Goal: Task Accomplishment & Management: Manage account settings

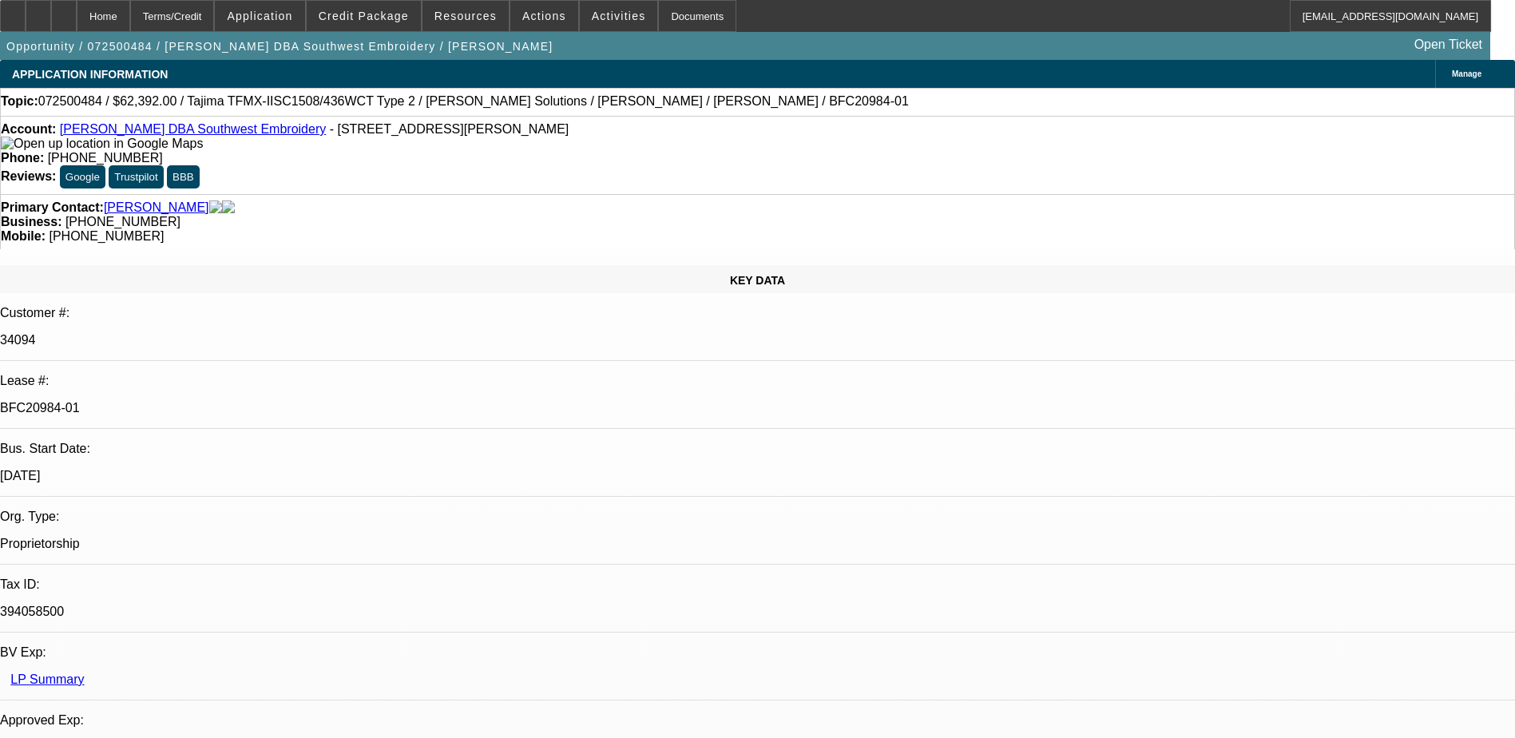
select select "0.2"
select select "2"
select select "0.1"
select select "0.2"
select select "2"
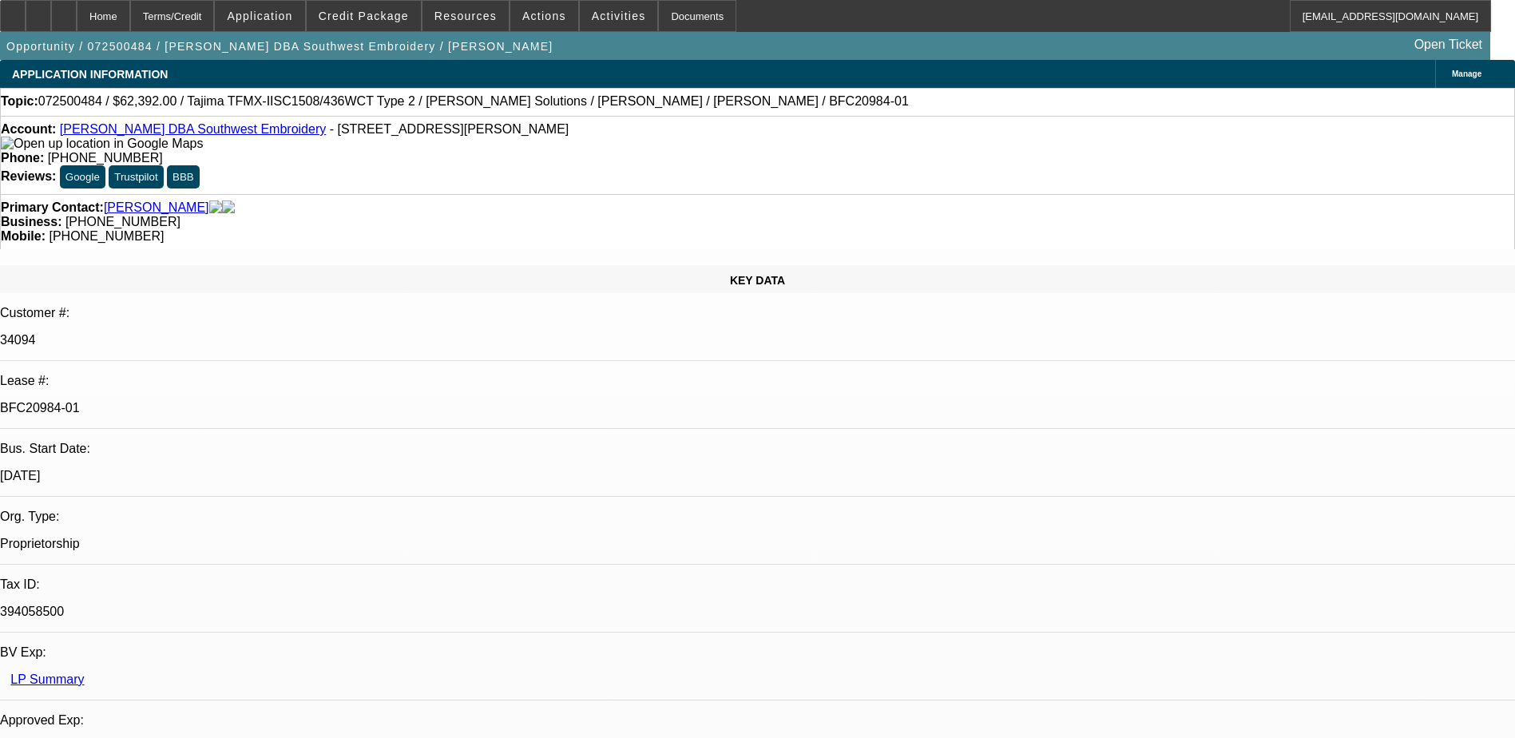
select select "0.1"
select select "0.15"
select select "2"
select select "0.1"
select select "0.15"
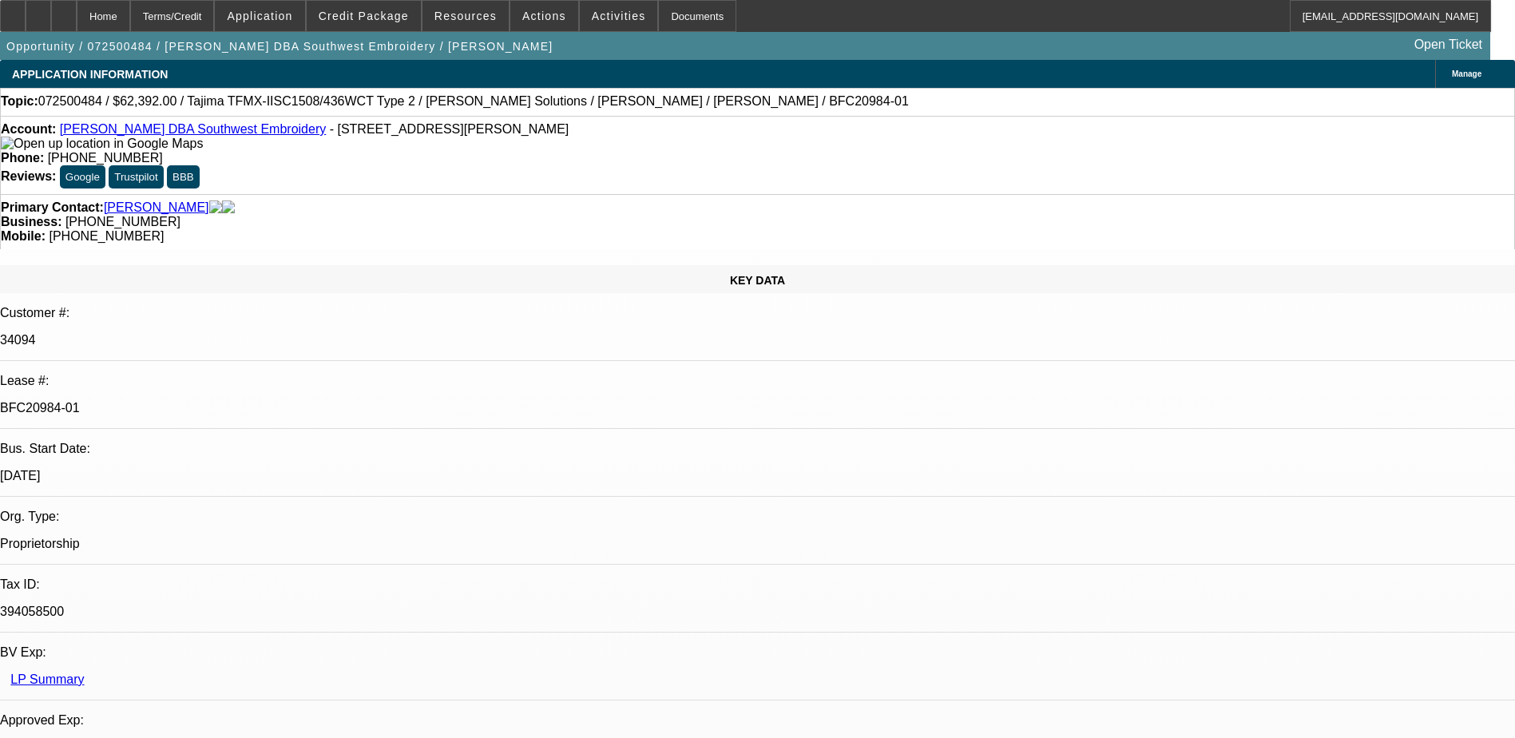
select select "2"
select select "0.1"
select select "1"
select select "2"
select select "4"
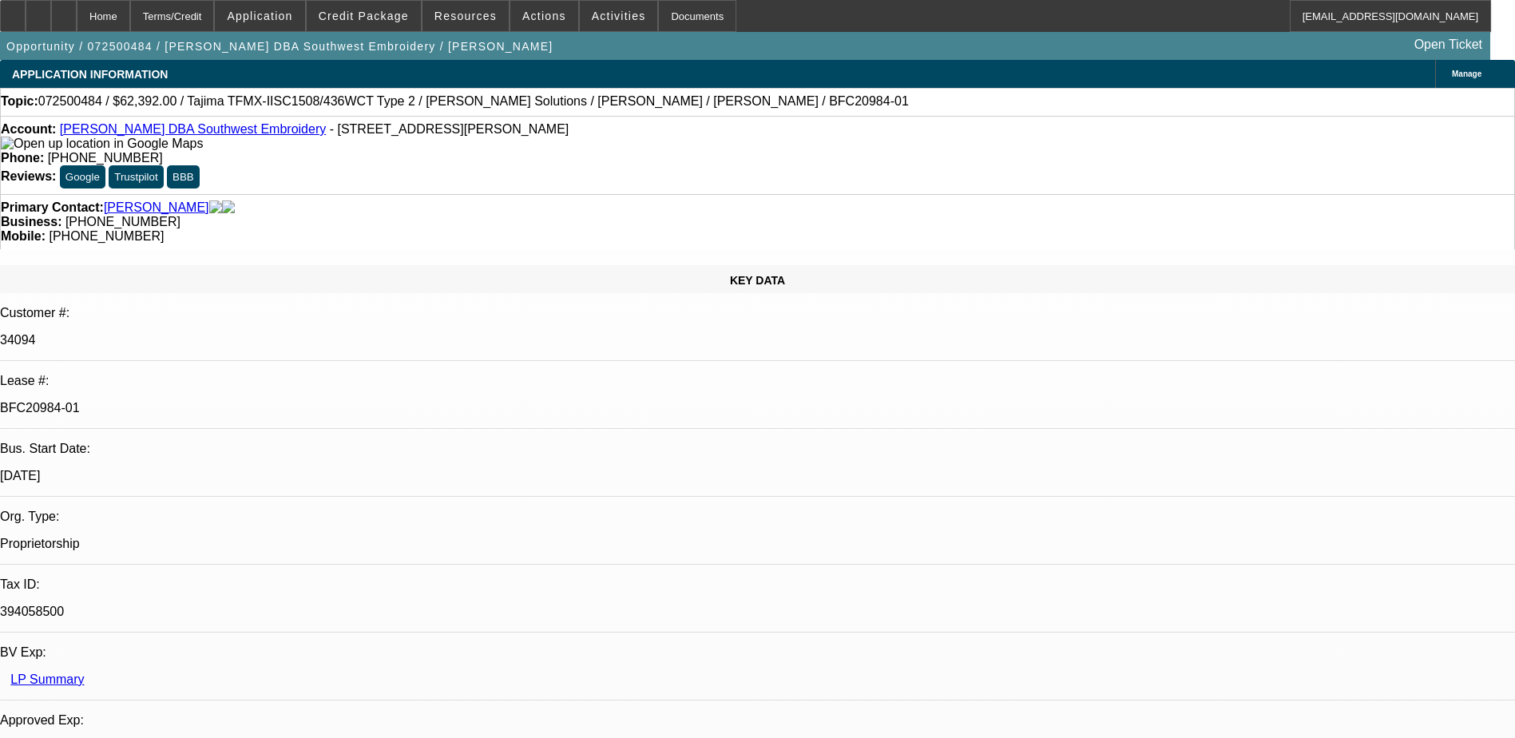
select select "1"
select select "2"
select select "4"
select select "1"
select select "2"
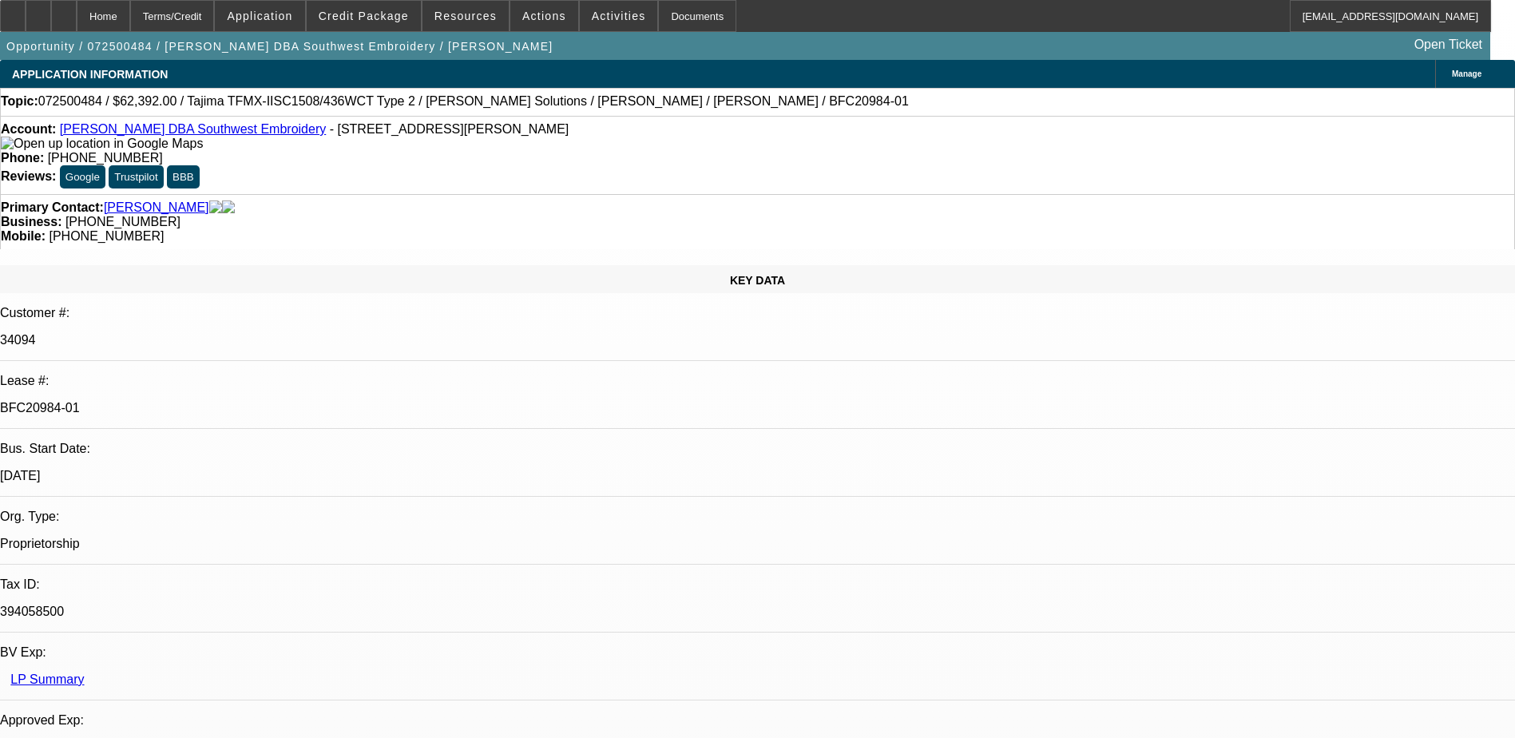
select select "4"
select select "1"
select select "2"
select select "4"
click at [122, 131] on link "Johnny Olvera DBA Southwest Embroidery" at bounding box center [193, 129] width 266 height 14
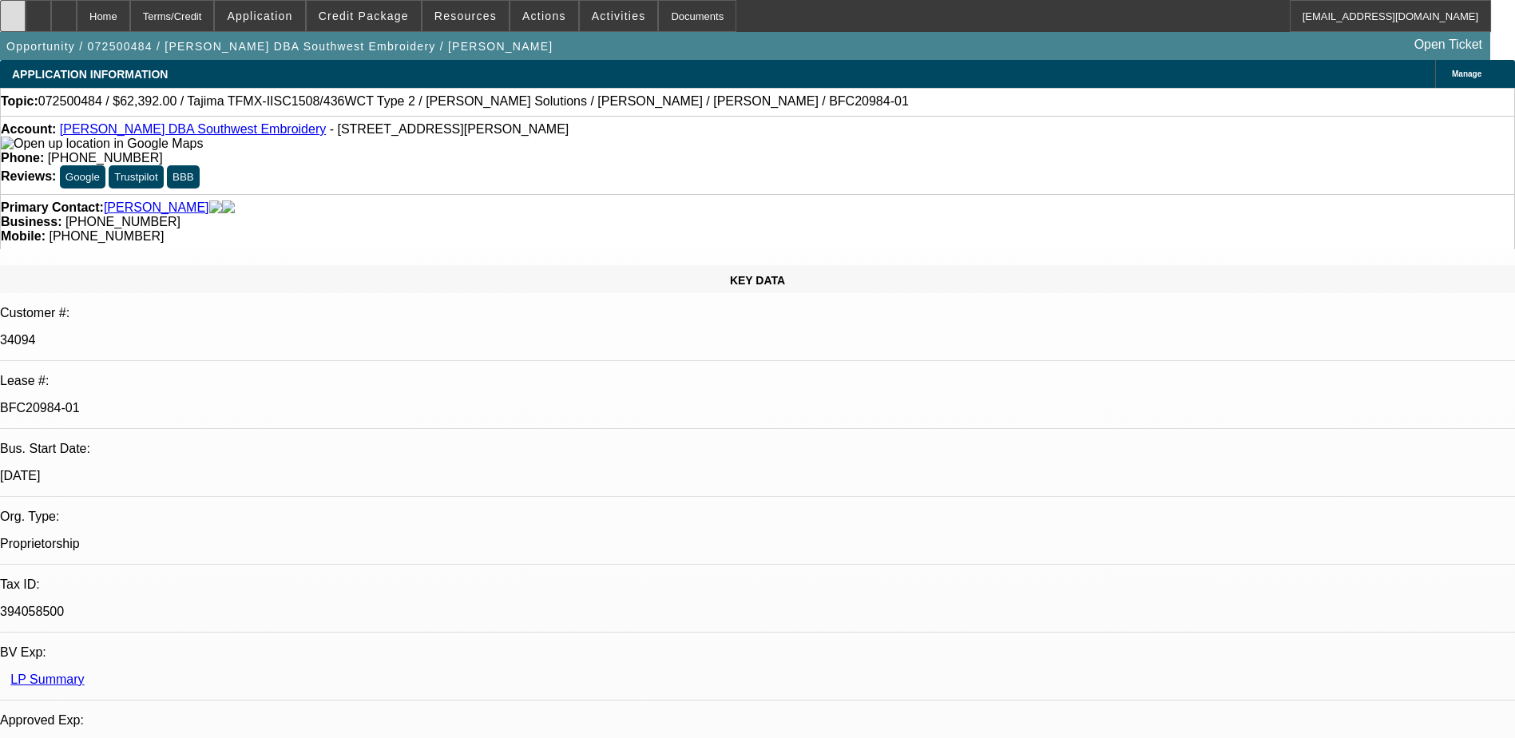
click at [26, 28] on div at bounding box center [13, 16] width 26 height 32
click at [13, 10] on icon at bounding box center [13, 10] width 0 height 0
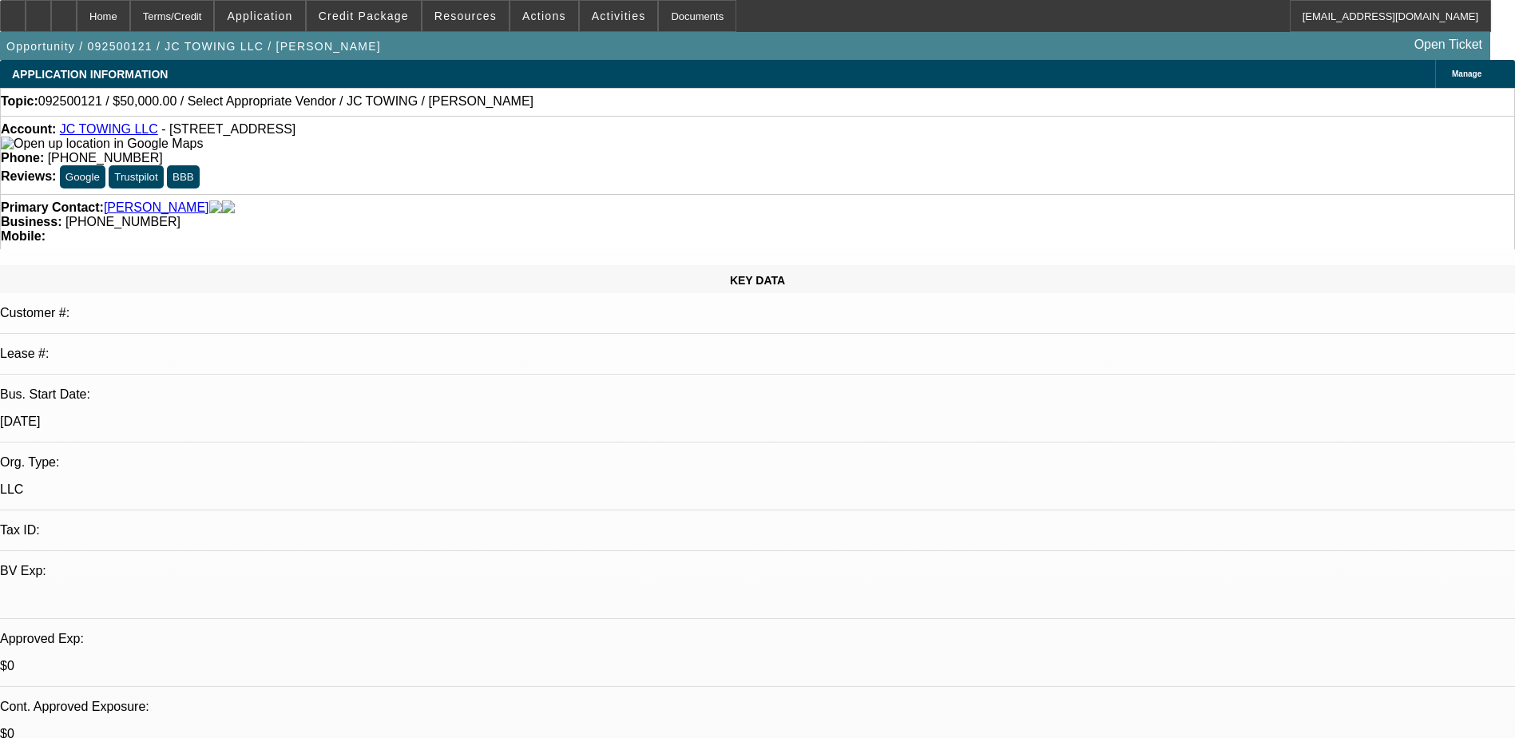
select select "0"
select select "2"
select select "0.1"
select select "1"
select select "2"
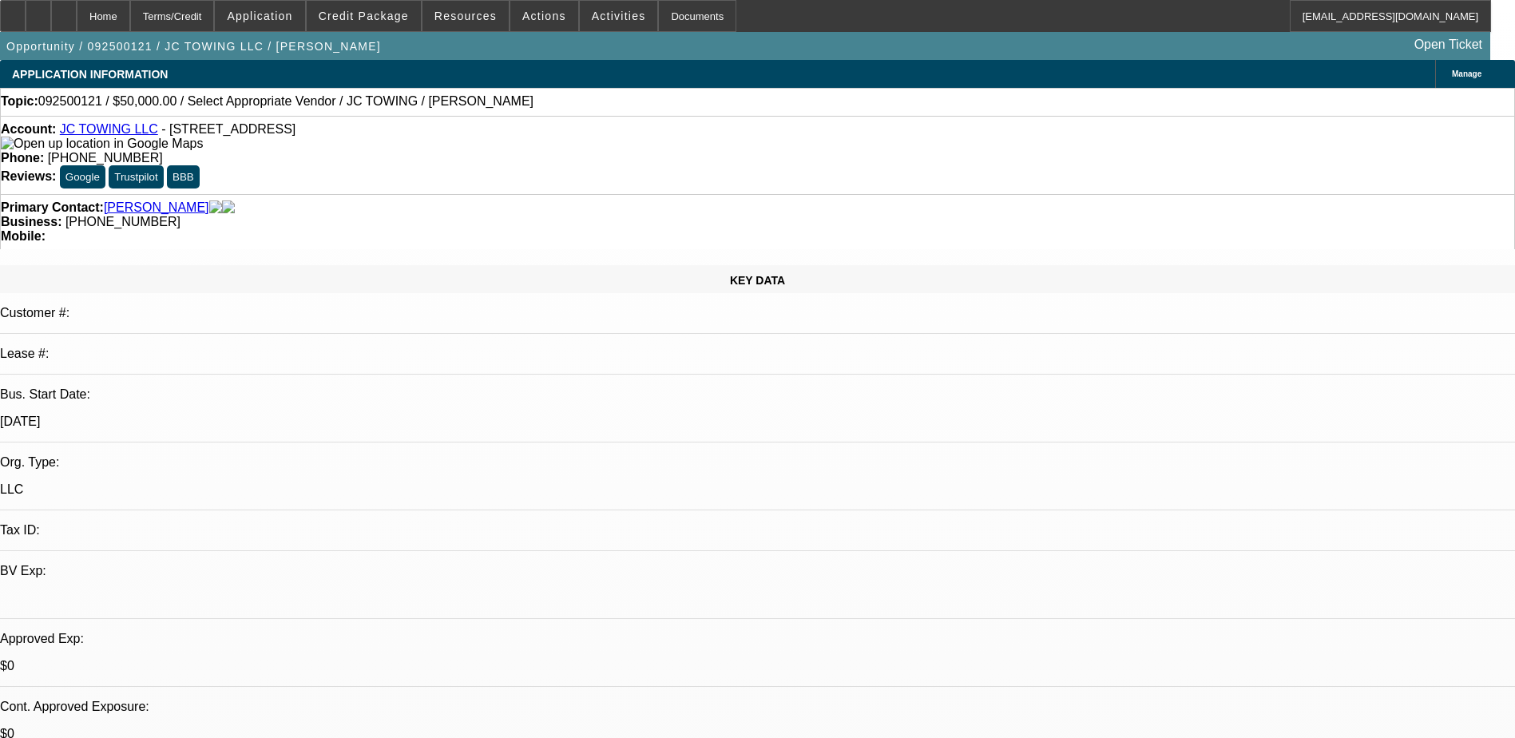
select select "4"
drag, startPoint x: 655, startPoint y: 180, endPoint x: 569, endPoint y: 180, distance: 86.3
click at [569, 215] on div "Business: [PHONE_NUMBER]" at bounding box center [757, 222] width 1513 height 14
drag, startPoint x: 569, startPoint y: 180, endPoint x: 585, endPoint y: 180, distance: 16.8
copy span "[PHONE_NUMBER]"
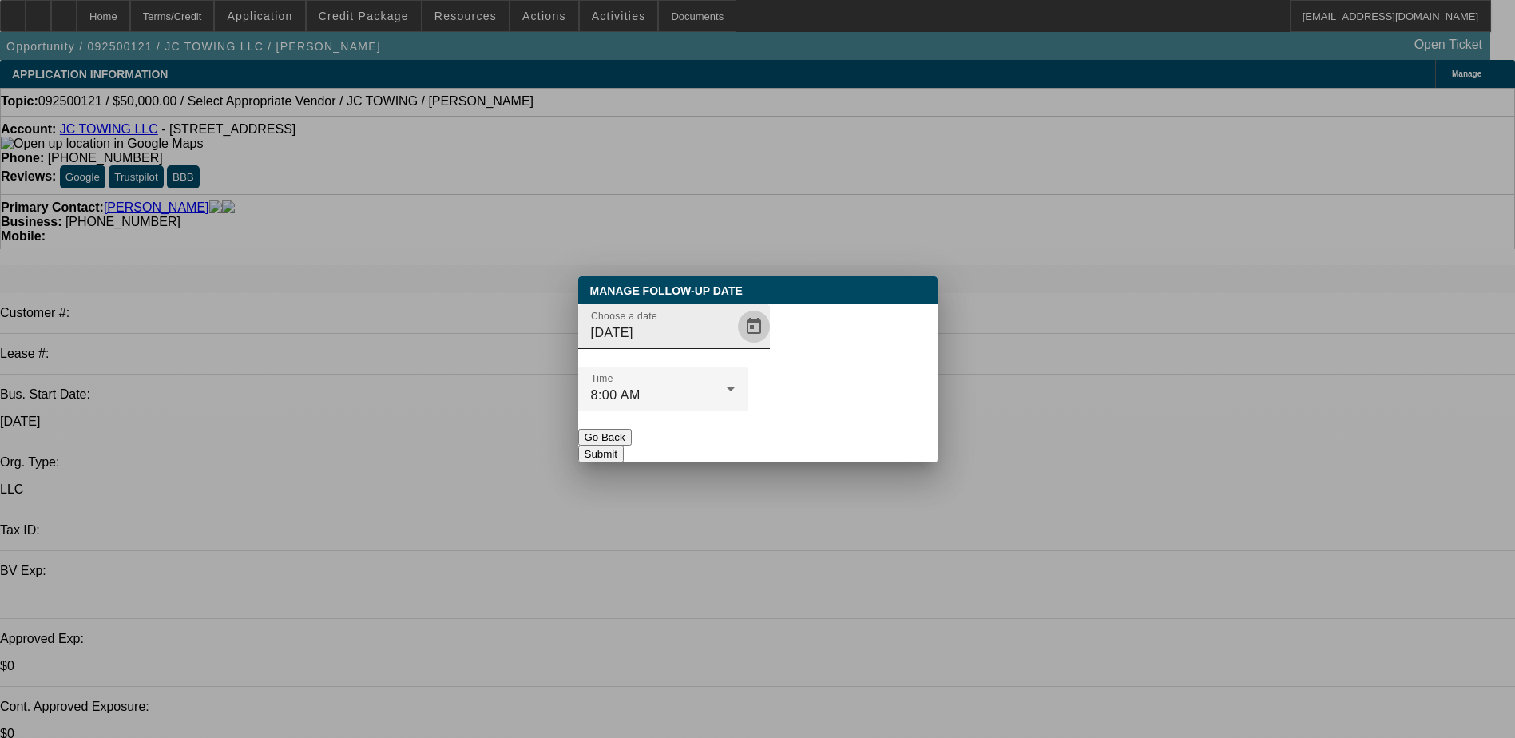
click at [735, 346] on span "Open calendar" at bounding box center [754, 326] width 38 height 38
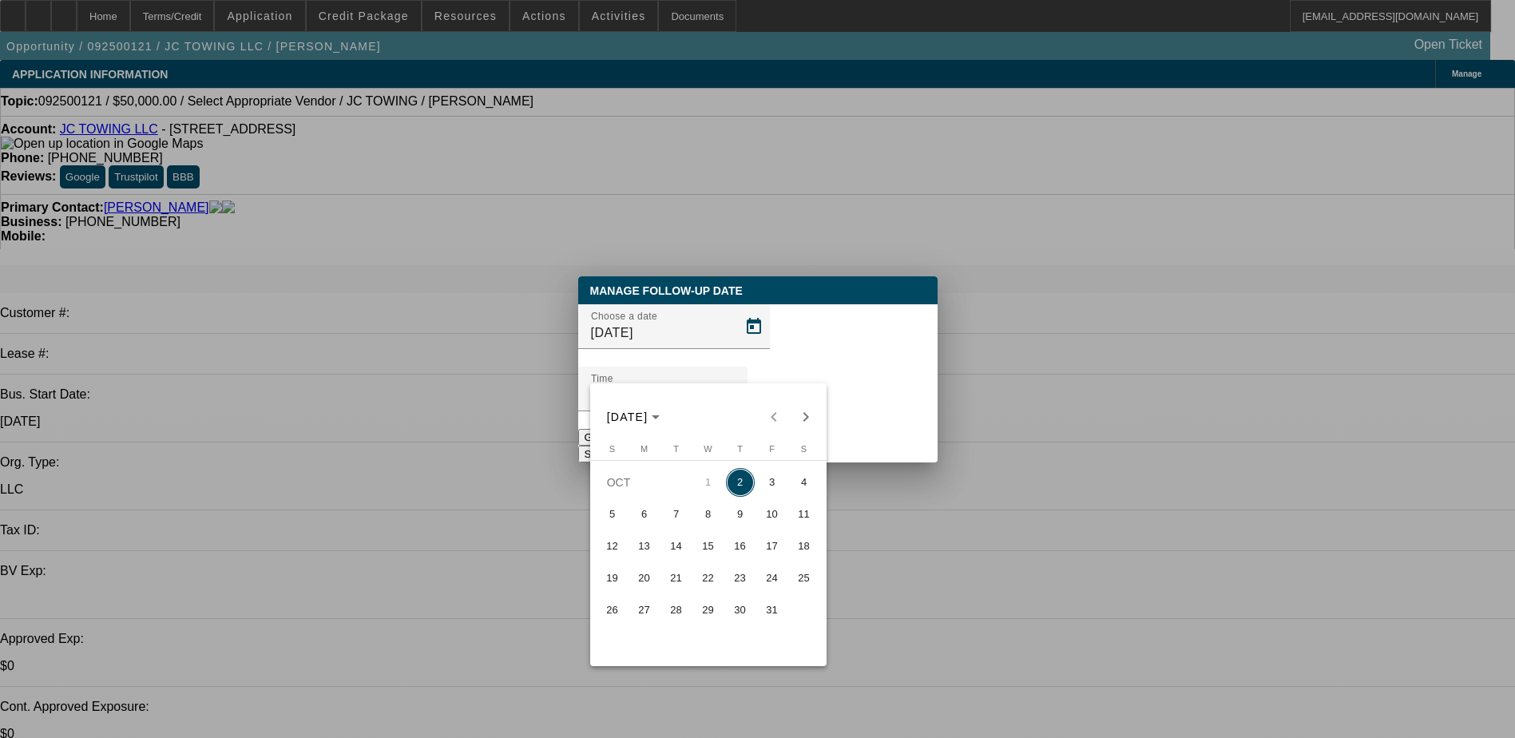
click at [737, 520] on span "9" at bounding box center [740, 514] width 29 height 29
type input "[DATE]"
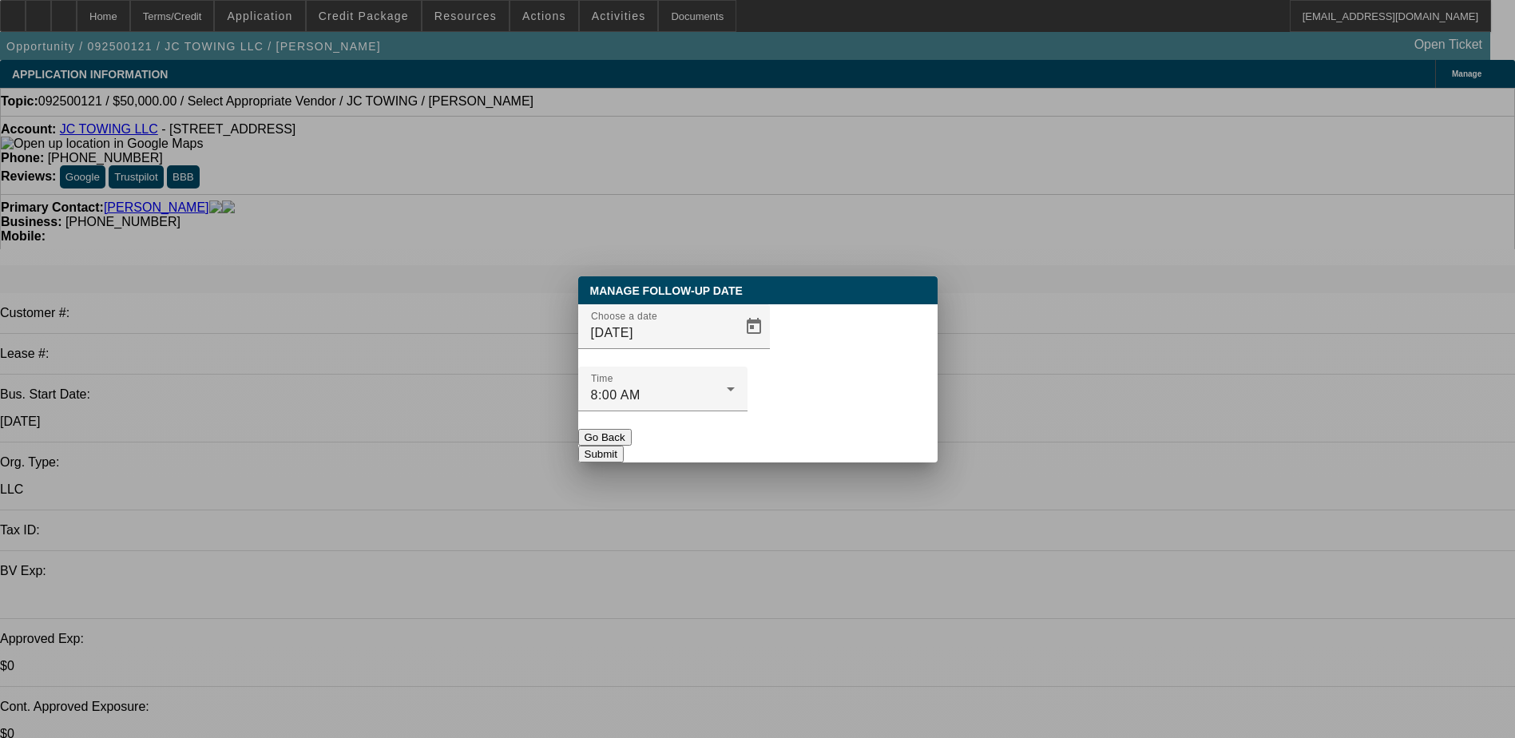
click at [624, 446] on button "Submit" at bounding box center [601, 454] width 46 height 17
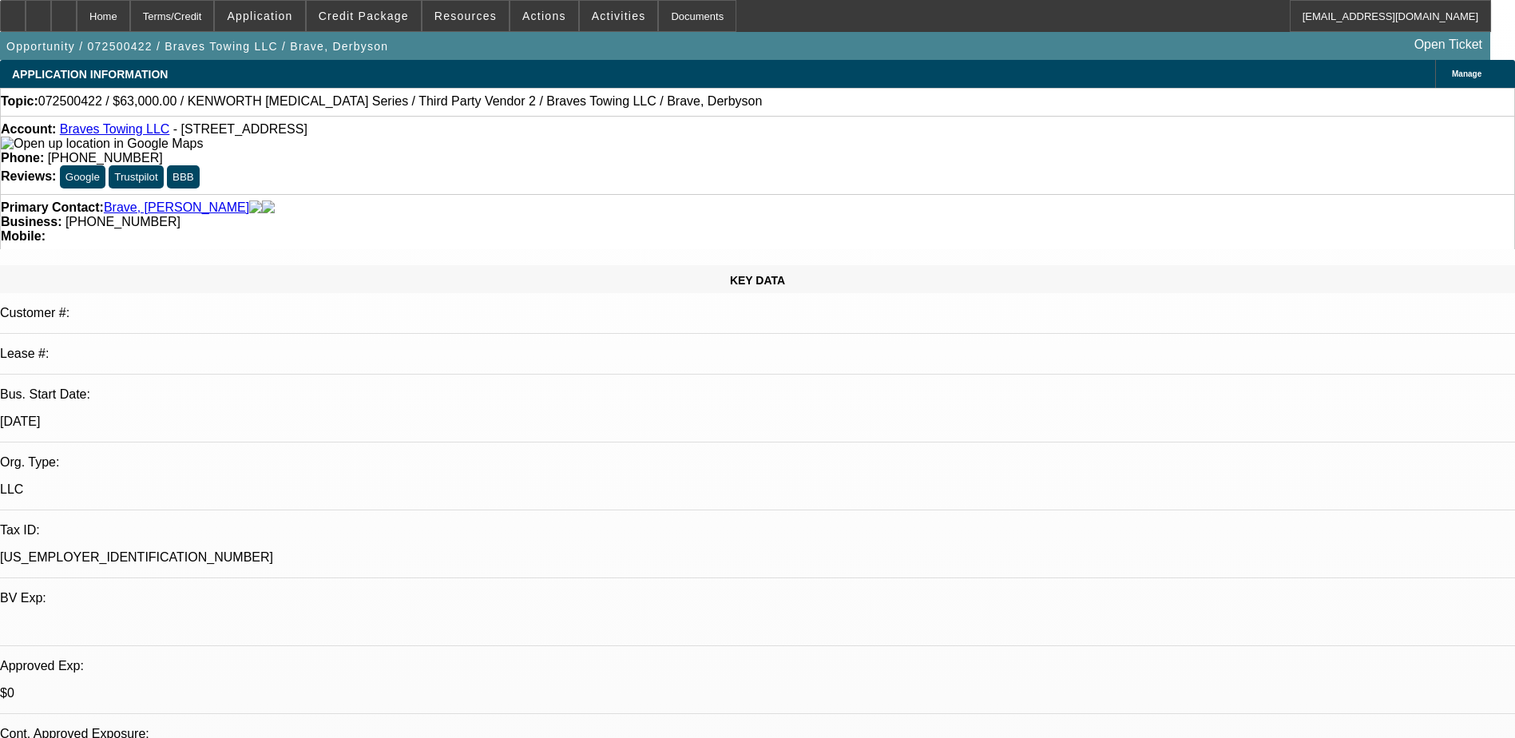
select select "0"
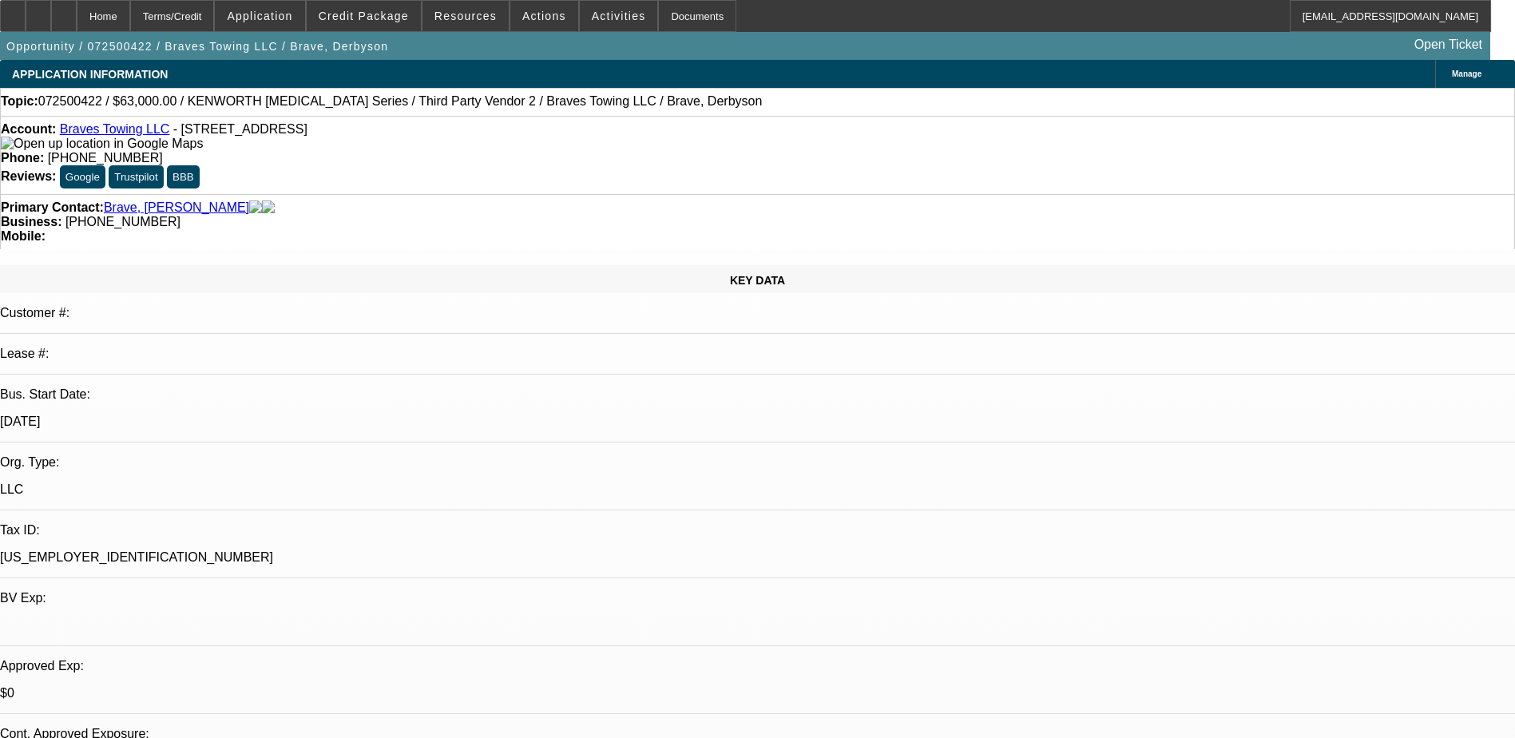
select select "0"
select select "0.1"
select select "2"
select select "0.1"
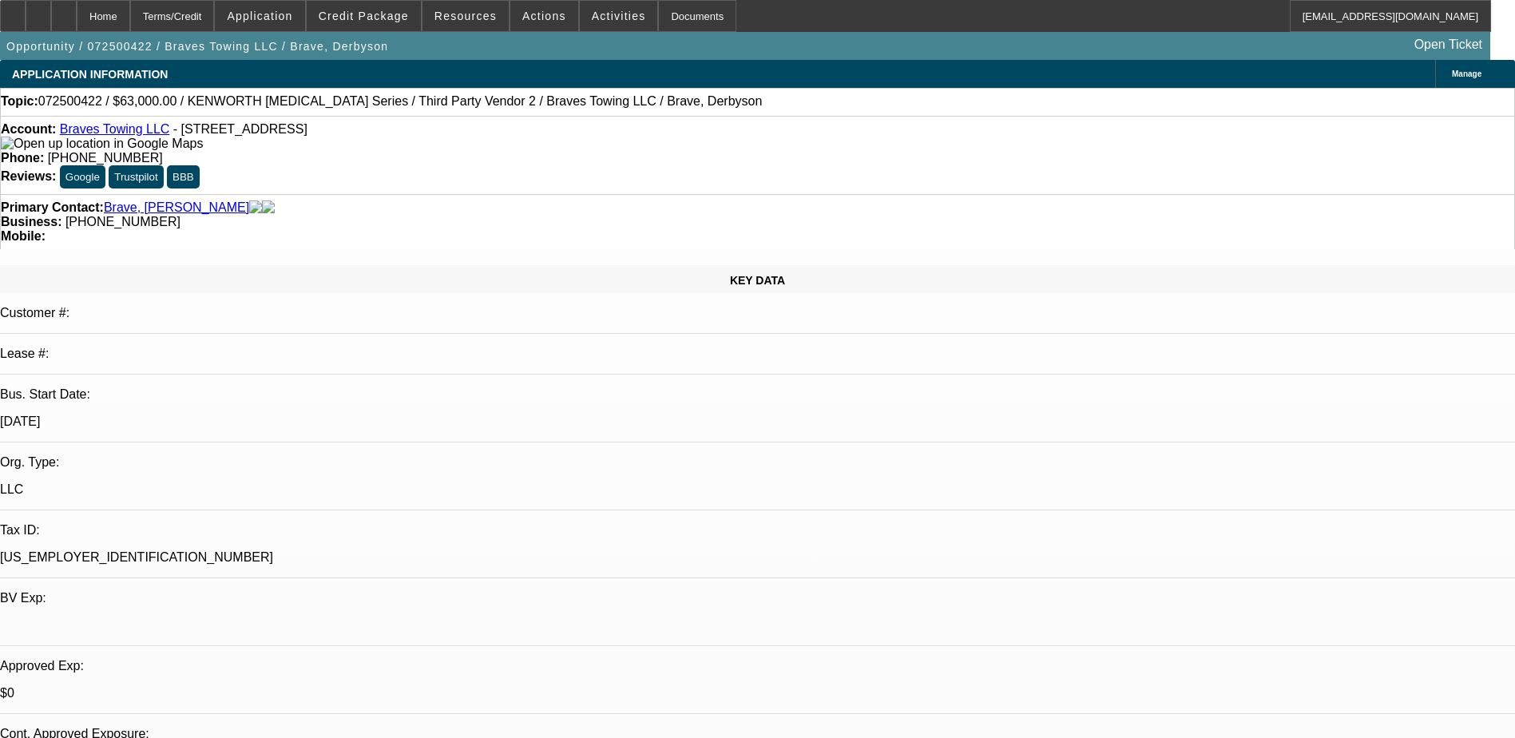
select select "2"
select select "0.1"
select select "1"
select select "6"
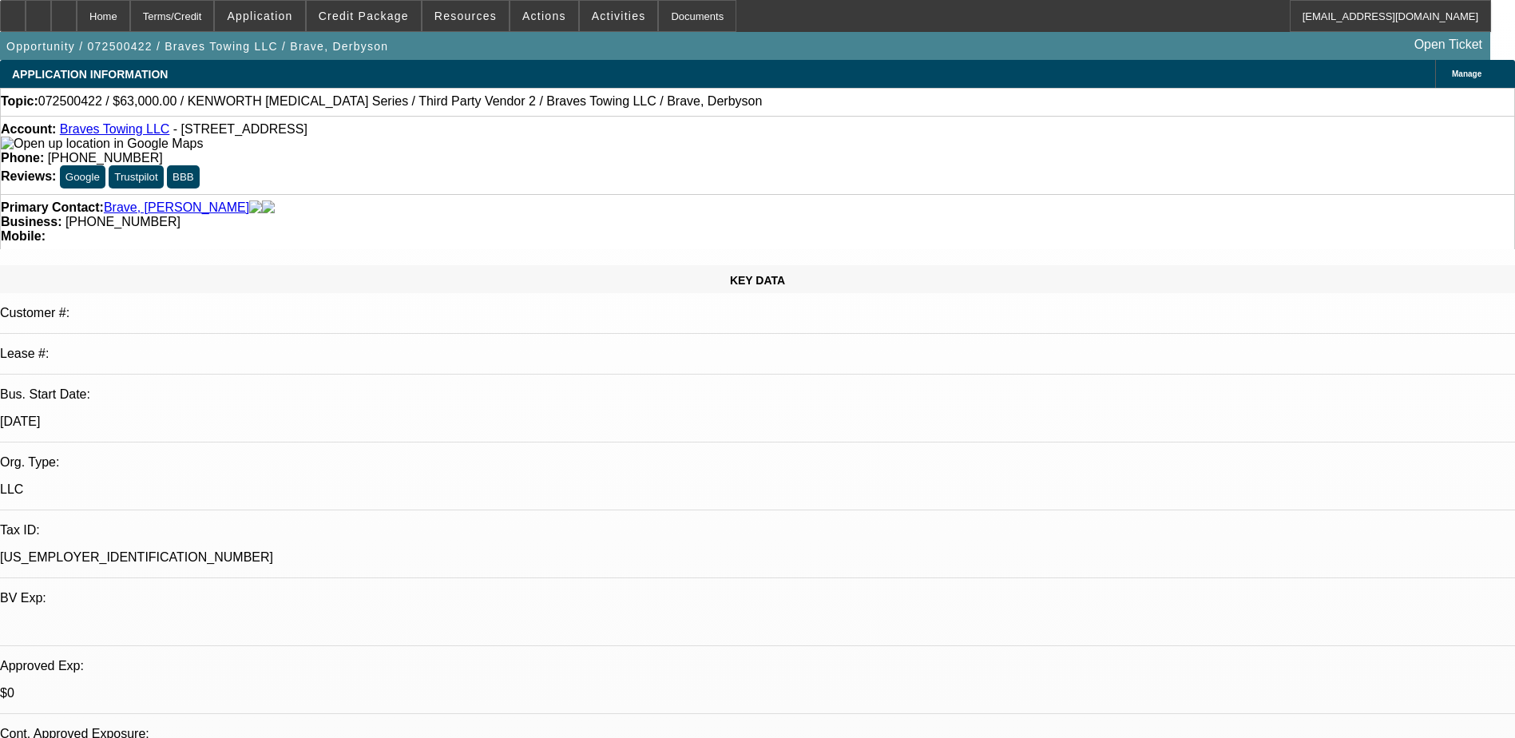
select select "1"
select select "6"
select select "1"
select select "2"
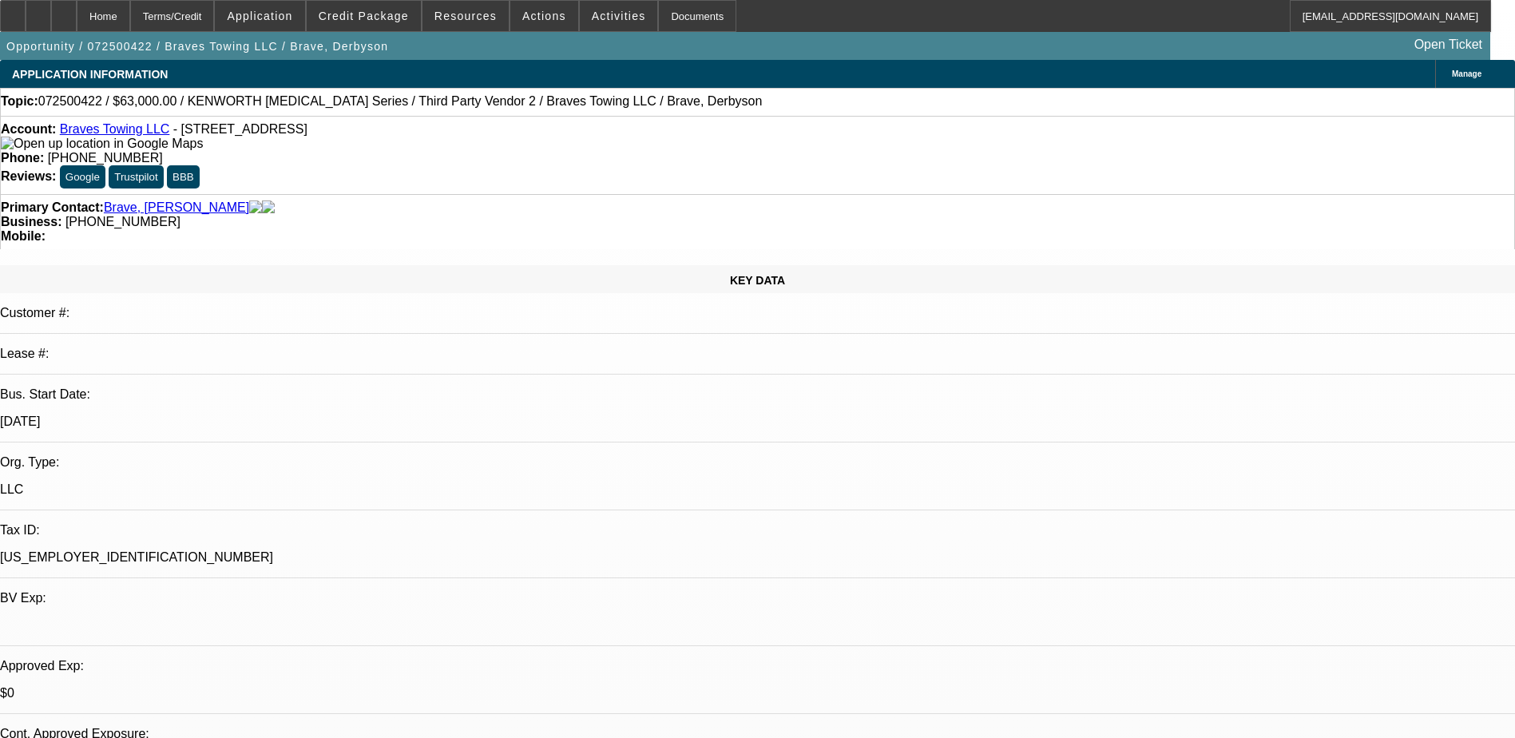
select select "4"
select select "1"
select select "2"
select select "4"
drag, startPoint x: 645, startPoint y: 179, endPoint x: 571, endPoint y: 179, distance: 74.3
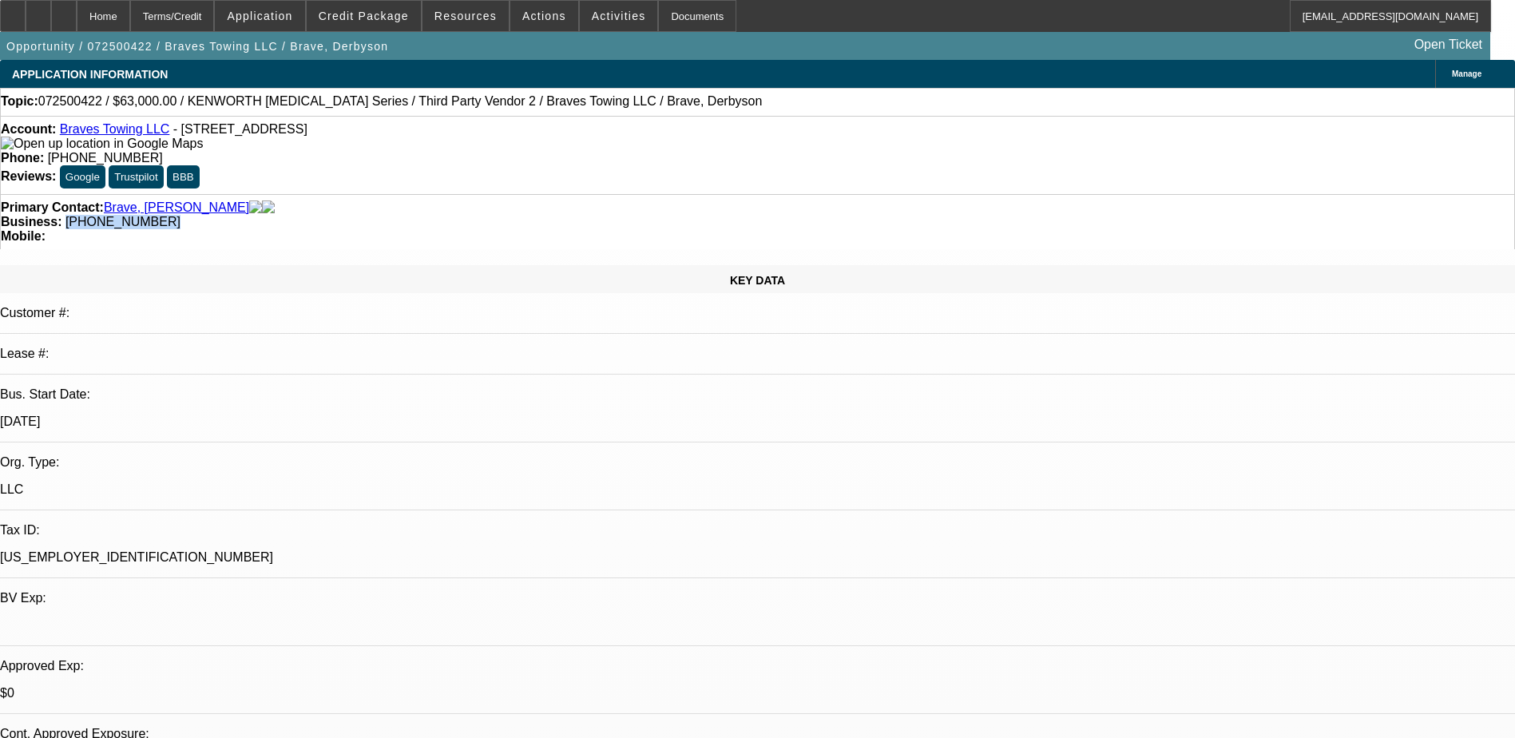
click at [571, 215] on div "Business: (774) 712-6610" at bounding box center [757, 222] width 1513 height 14
drag, startPoint x: 571, startPoint y: 179, endPoint x: 585, endPoint y: 179, distance: 13.6
copy span "(774) 712-6610"
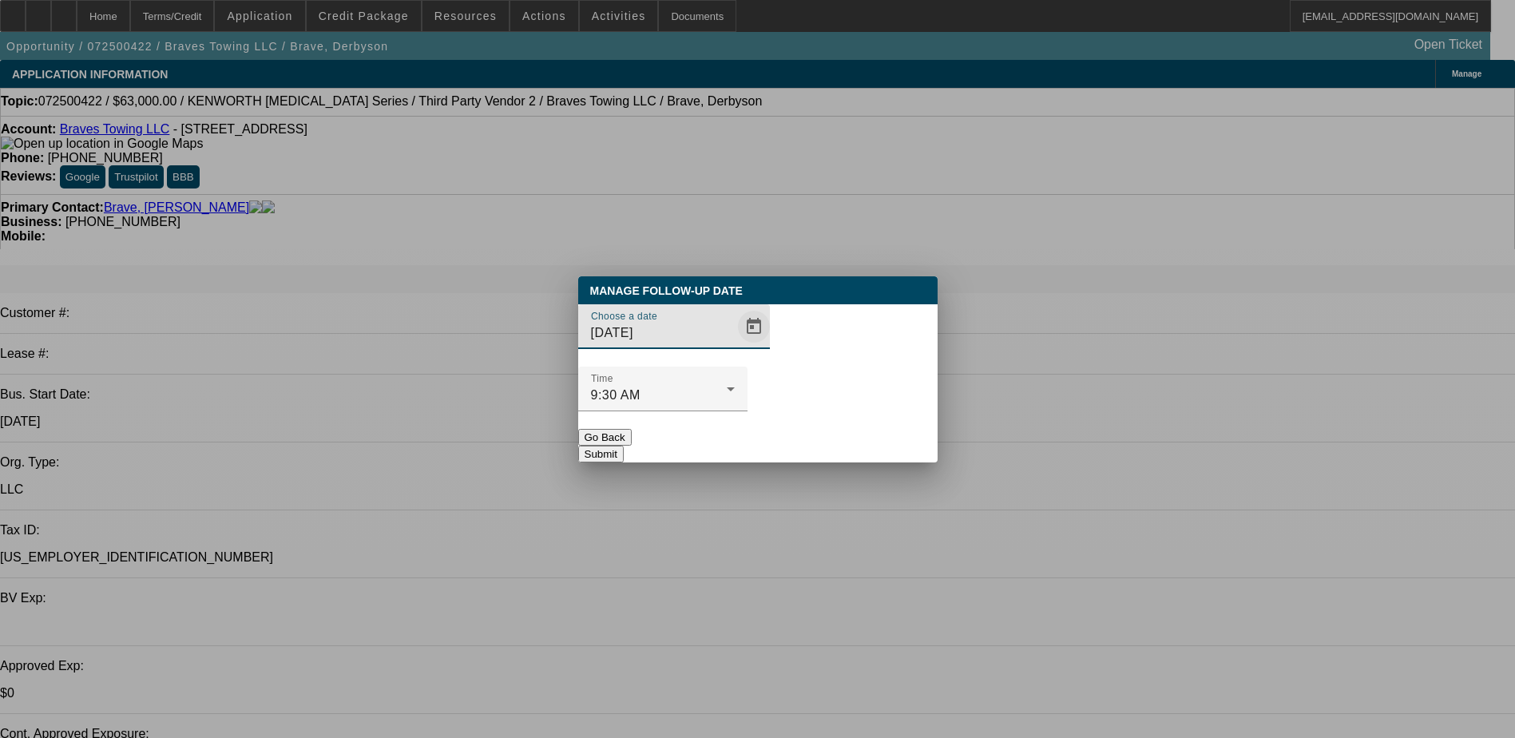
click at [735, 346] on span "Open calendar" at bounding box center [754, 326] width 38 height 38
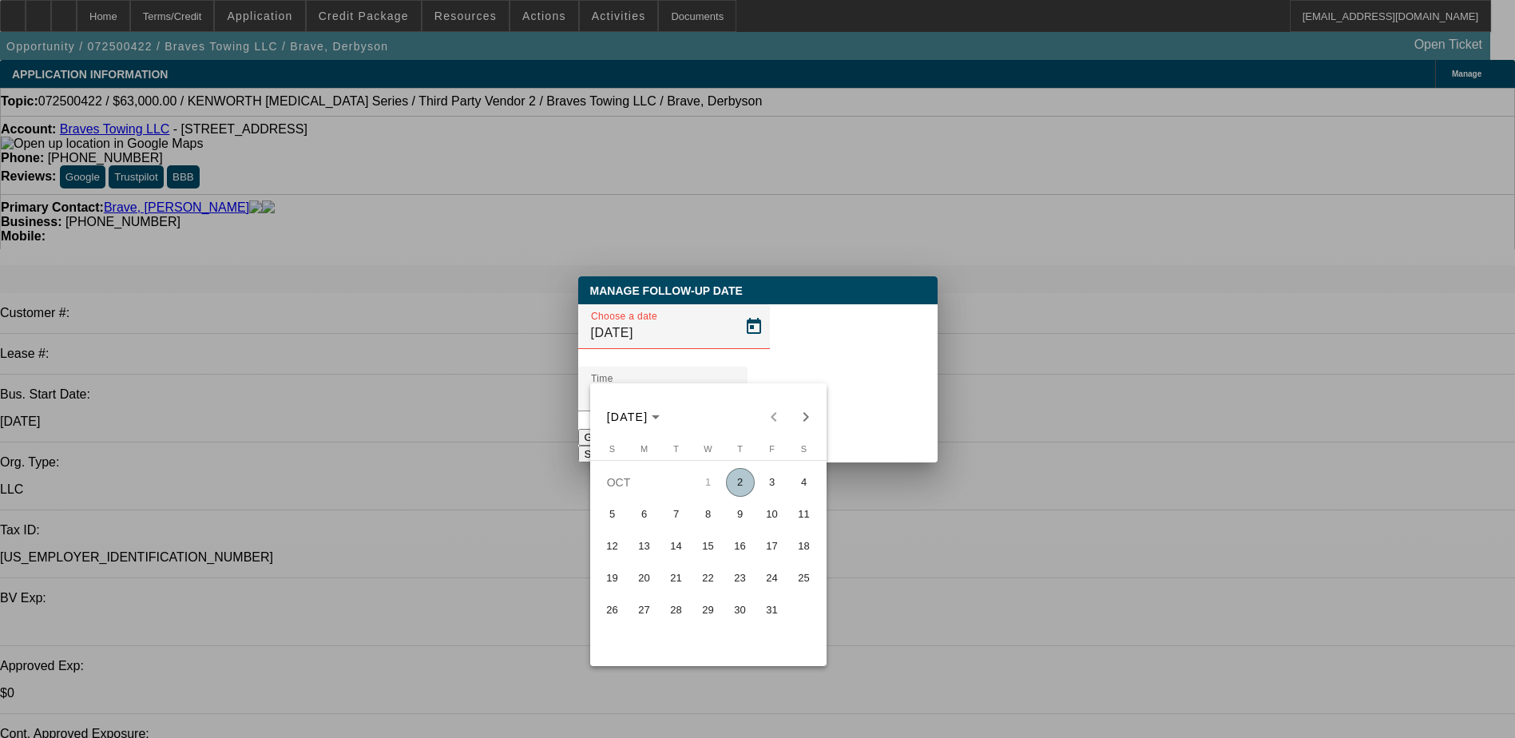
click at [706, 521] on span "8" at bounding box center [708, 514] width 29 height 29
type input "10/8/2025"
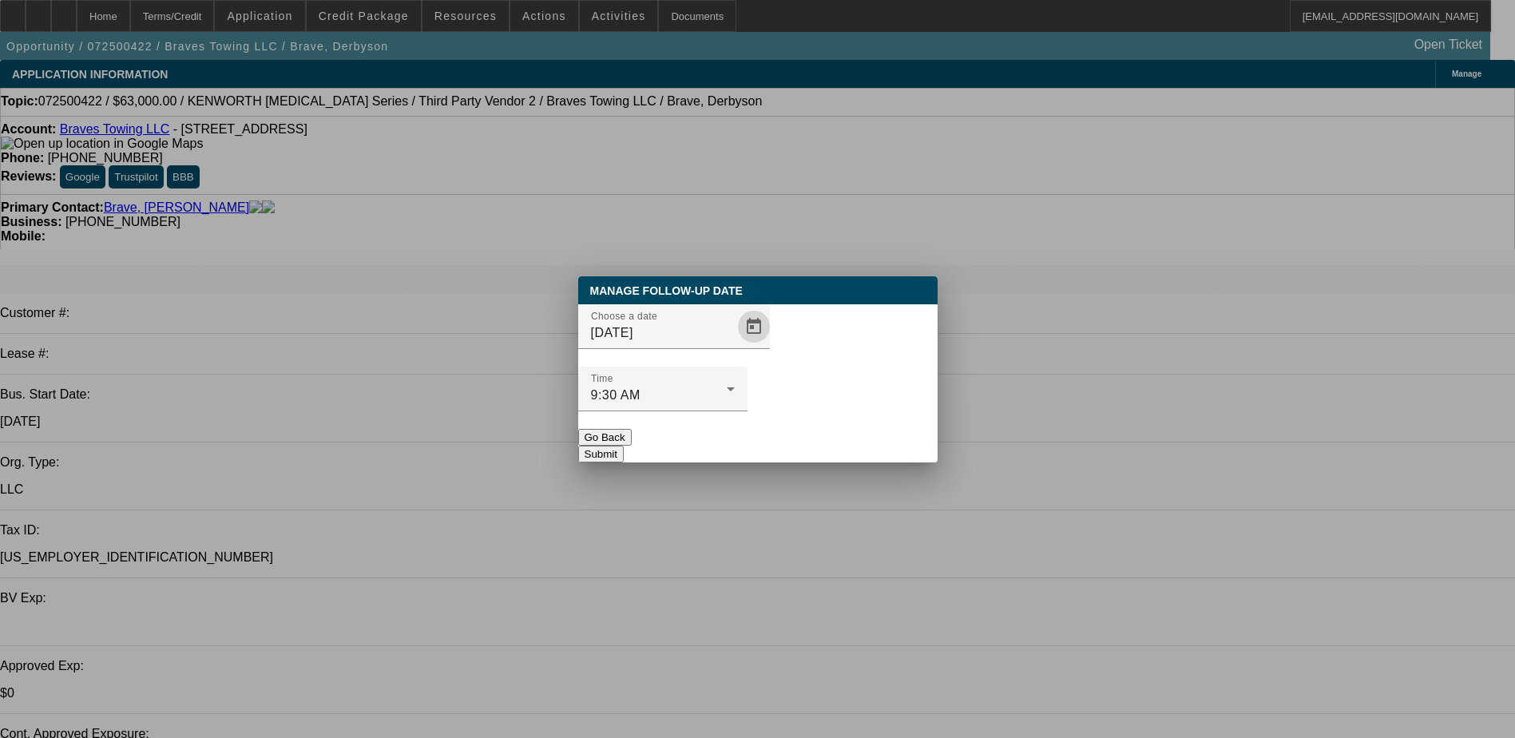
click at [791, 400] on div "Manage Follow-Up Date Choose a date 10/8/2025 Time 9:30 AM Go Back Submit" at bounding box center [757, 369] width 359 height 186
drag, startPoint x: 789, startPoint y: 404, endPoint x: 793, endPoint y: 424, distance: 20.4
click at [624, 446] on button "Submit" at bounding box center [601, 454] width 46 height 17
